Goal: Task Accomplishment & Management: Manage account settings

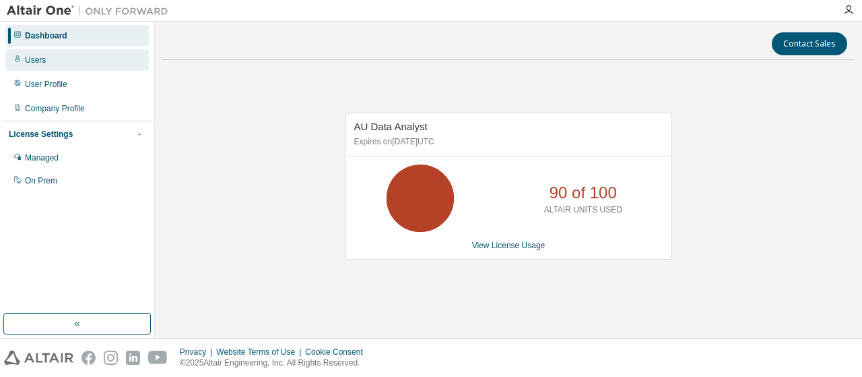
click at [50, 63] on div "Users" at bounding box center [76, 60] width 143 height 22
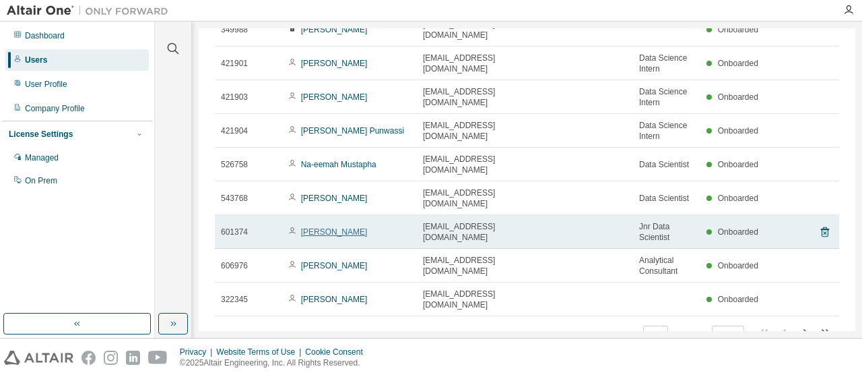
scroll to position [141, 0]
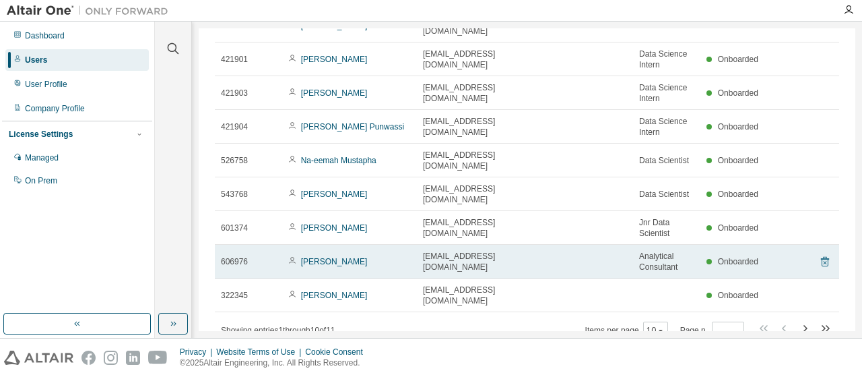
click at [819, 253] on icon at bounding box center [825, 261] width 12 height 16
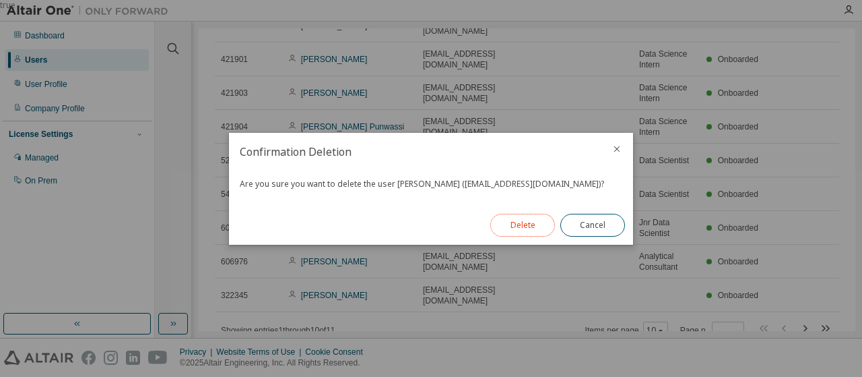
click at [519, 231] on button "Delete" at bounding box center [522, 225] width 65 height 23
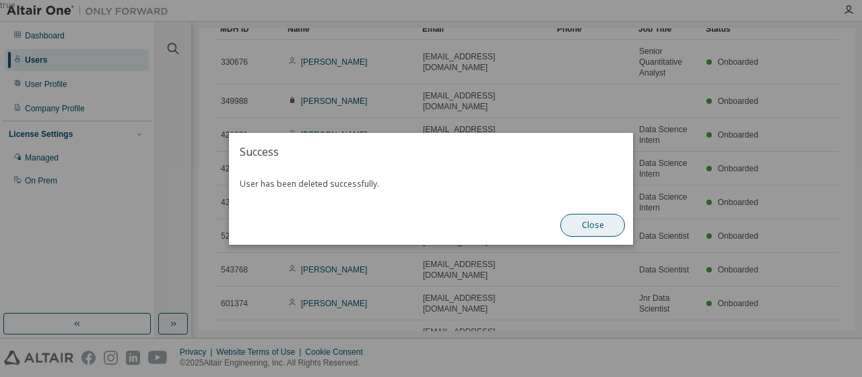
scroll to position [131, 0]
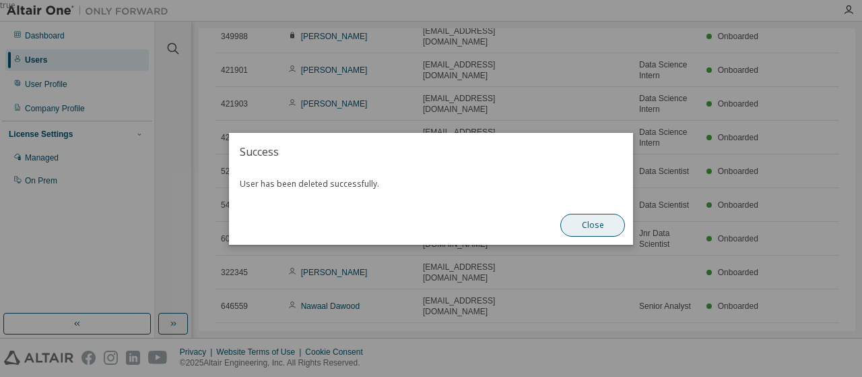
click at [598, 227] on button "Close" at bounding box center [593, 225] width 65 height 23
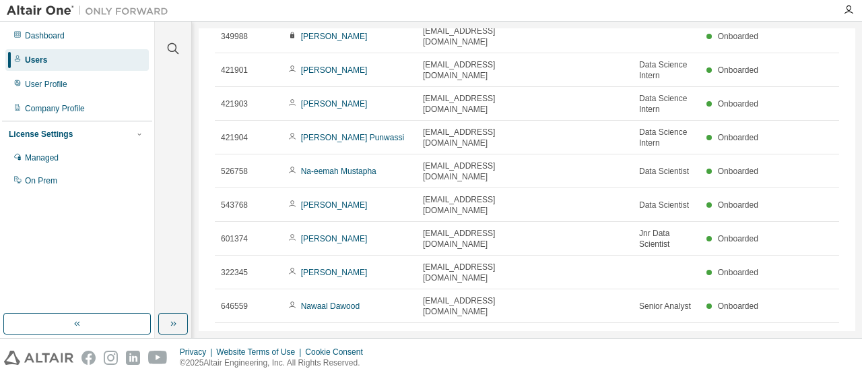
click at [657, 337] on icon "button" at bounding box center [661, 341] width 8 height 8
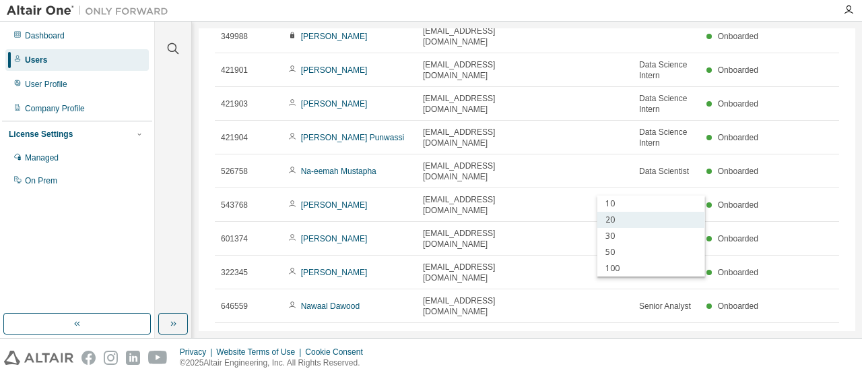
click at [615, 220] on div "20" at bounding box center [652, 220] width 108 height 16
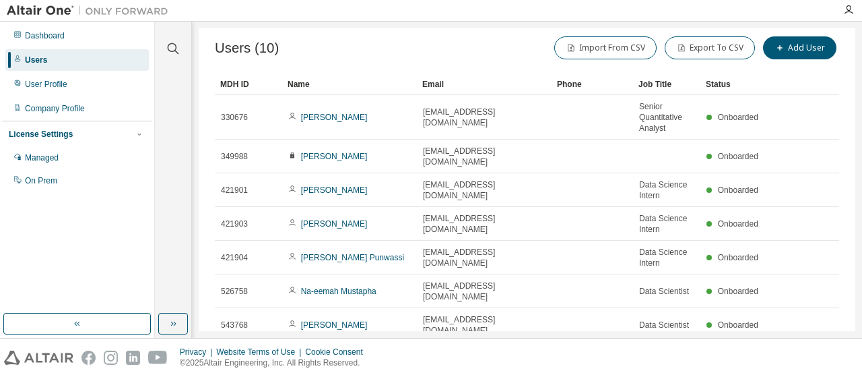
scroll to position [0, 0]
